Goal: Transaction & Acquisition: Purchase product/service

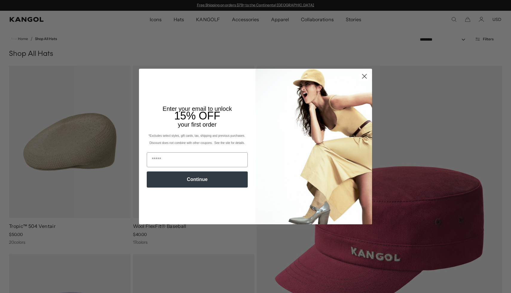
click at [367, 75] on circle "Close dialog" at bounding box center [364, 76] width 10 height 10
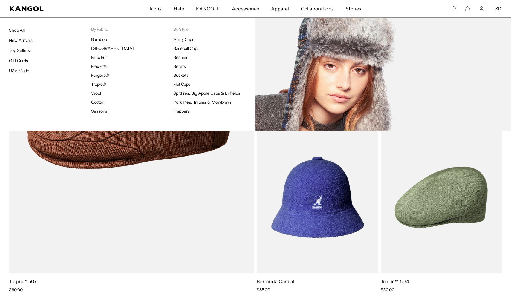
scroll to position [0, 123]
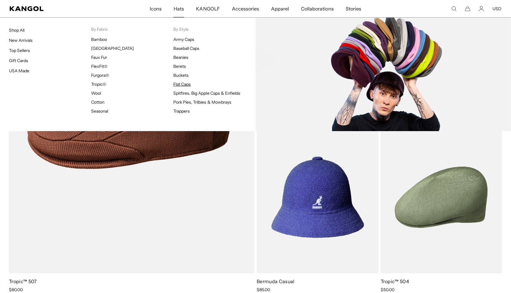
click at [178, 85] on link "Flat Caps" at bounding box center [181, 84] width 17 height 5
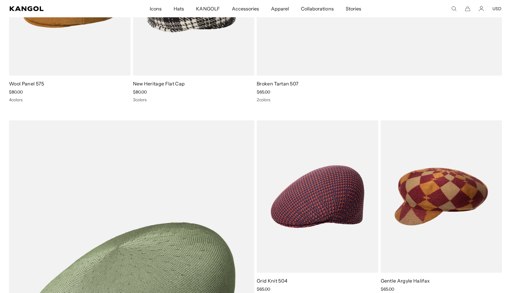
click at [458, 8] on div "Search here USD USD EUR" at bounding box center [456, 8] width 89 height 5
click at [455, 8] on use "Search here" at bounding box center [454, 9] width 4 height 4
type input "*****"
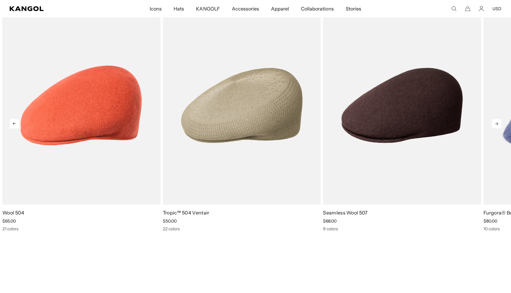
click at [495, 121] on icon at bounding box center [497, 124] width 10 height 10
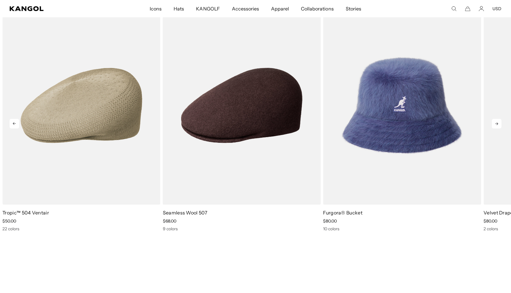
click at [496, 120] on icon at bounding box center [497, 124] width 10 height 10
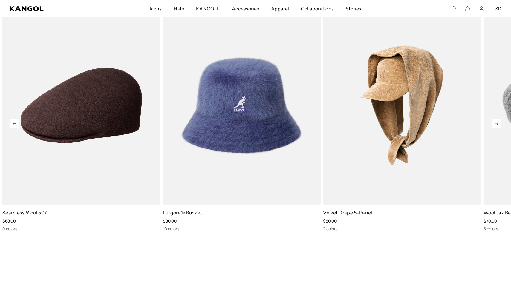
click at [496, 120] on icon at bounding box center [497, 124] width 10 height 10
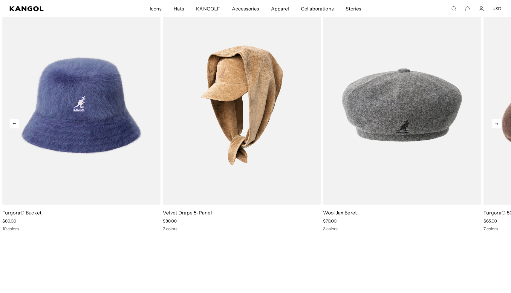
scroll to position [0, 123]
click at [496, 121] on icon at bounding box center [497, 124] width 10 height 10
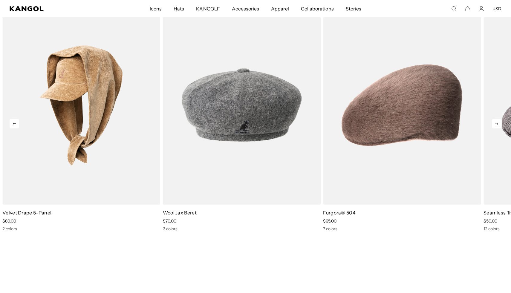
click at [497, 121] on icon at bounding box center [497, 124] width 10 height 10
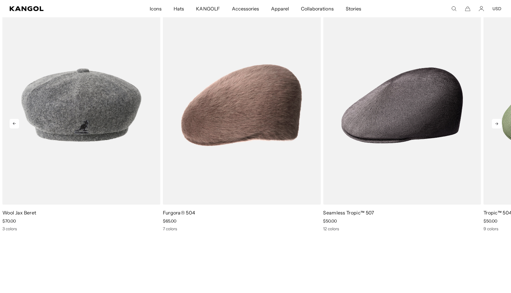
click at [497, 121] on icon at bounding box center [497, 124] width 10 height 10
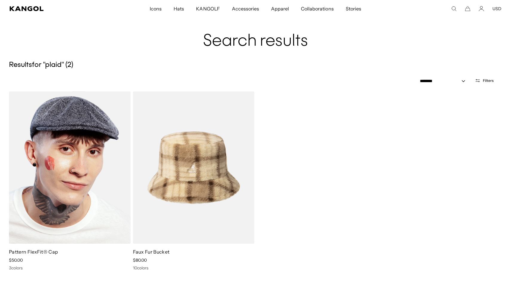
click at [86, 130] on img at bounding box center [70, 167] width 122 height 152
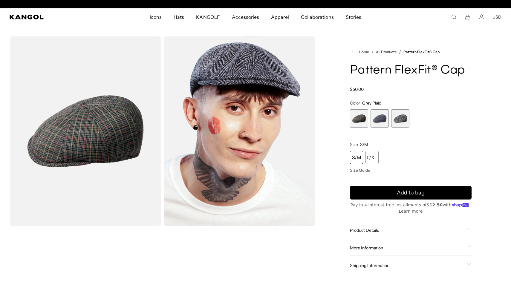
scroll to position [0, 123]
click at [380, 117] on span "2 of 3" at bounding box center [379, 118] width 18 height 18
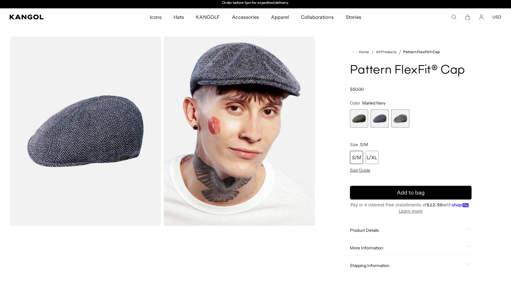
click at [401, 117] on span "3 of 3" at bounding box center [400, 118] width 18 height 18
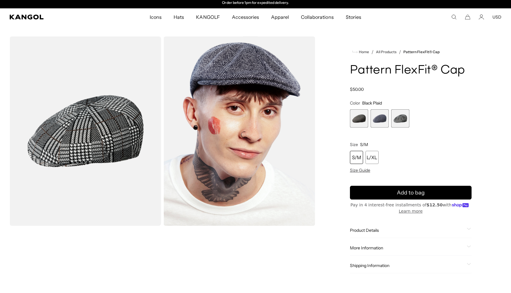
click at [343, 122] on div "Home / All Products / Pattern FlexFit® Cap Pattern FlexFit® Cap Regular price $…" at bounding box center [410, 160] width 181 height 249
click at [350, 118] on span "1 of 3" at bounding box center [359, 118] width 18 height 18
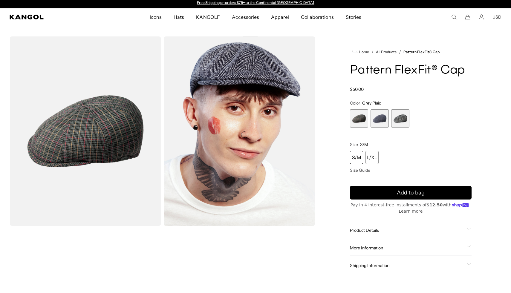
click at [354, 119] on span "1 of 3" at bounding box center [359, 118] width 18 height 18
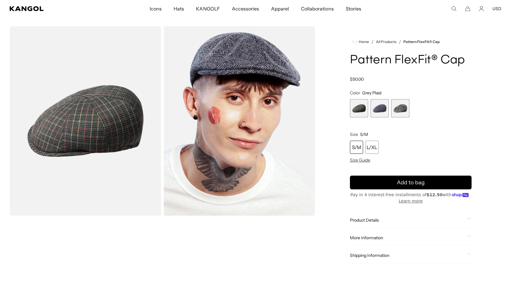
scroll to position [0, 123]
